Goal: Navigation & Orientation: Find specific page/section

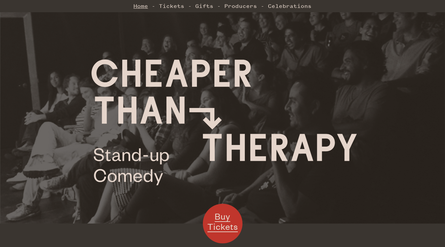
click at [140, 9] on link "Home" at bounding box center [140, 5] width 15 height 13
click at [246, 7] on link "Producers" at bounding box center [240, 5] width 33 height 13
click at [306, 6] on link "Celebrations" at bounding box center [290, 5] width 44 height 13
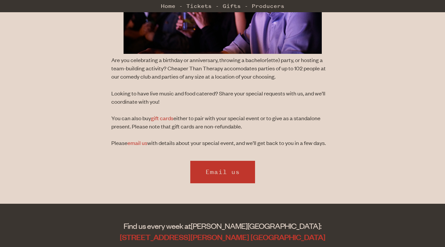
scroll to position [258, 0]
